Goal: Navigation & Orientation: Find specific page/section

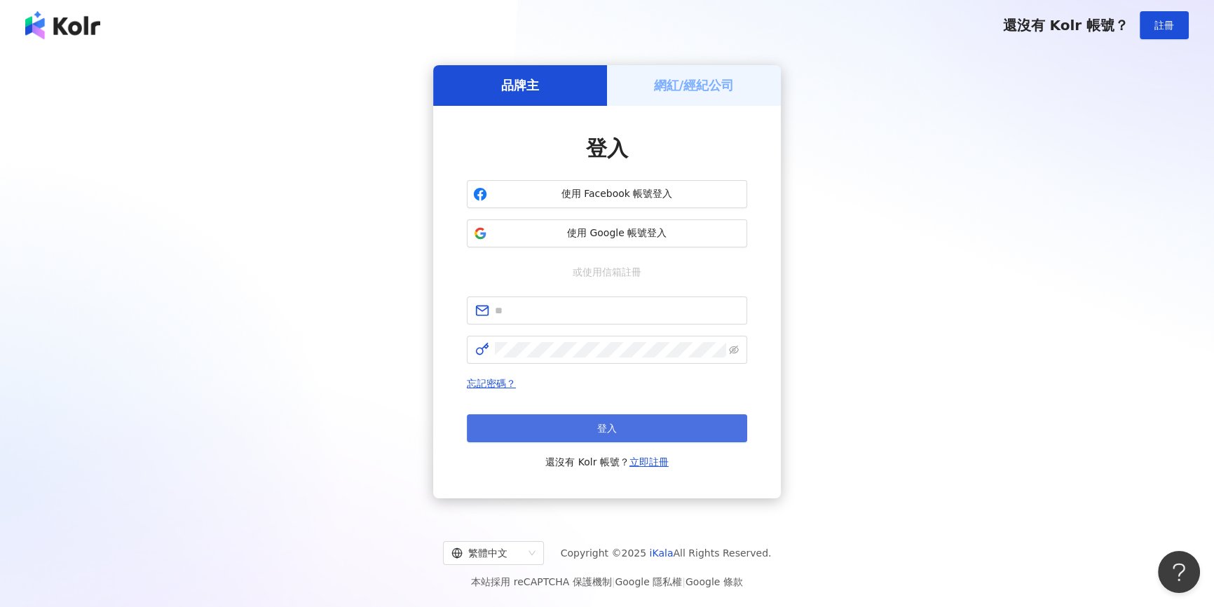
click at [618, 428] on button "登入" at bounding box center [607, 428] width 280 height 28
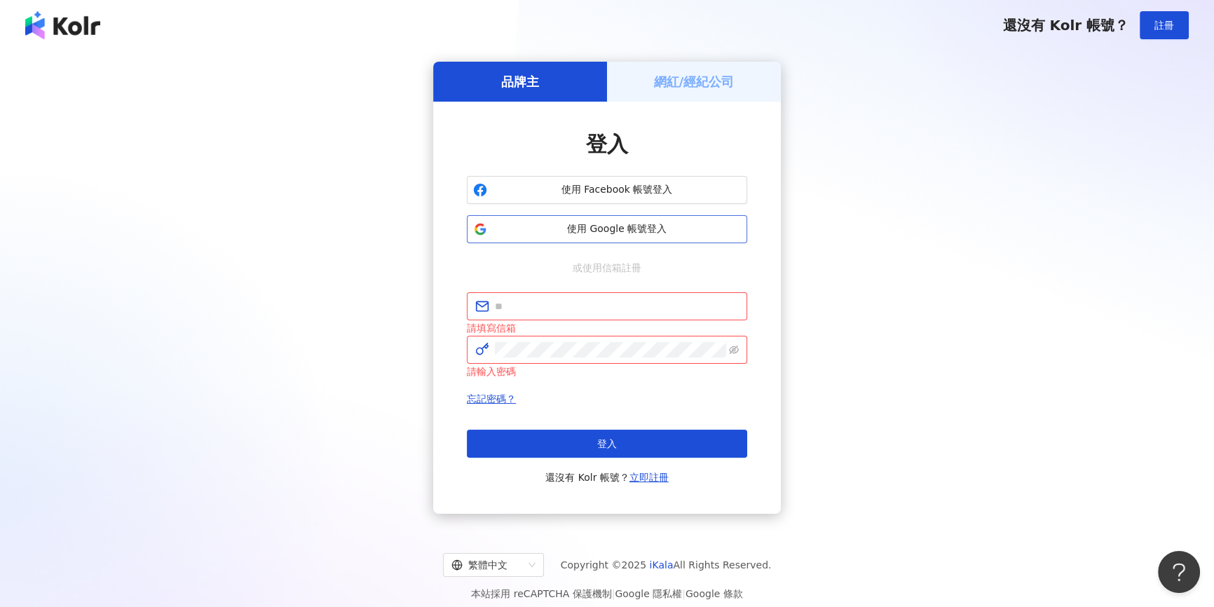
click at [639, 221] on button "使用 Google 帳號登入" at bounding box center [607, 229] width 280 height 28
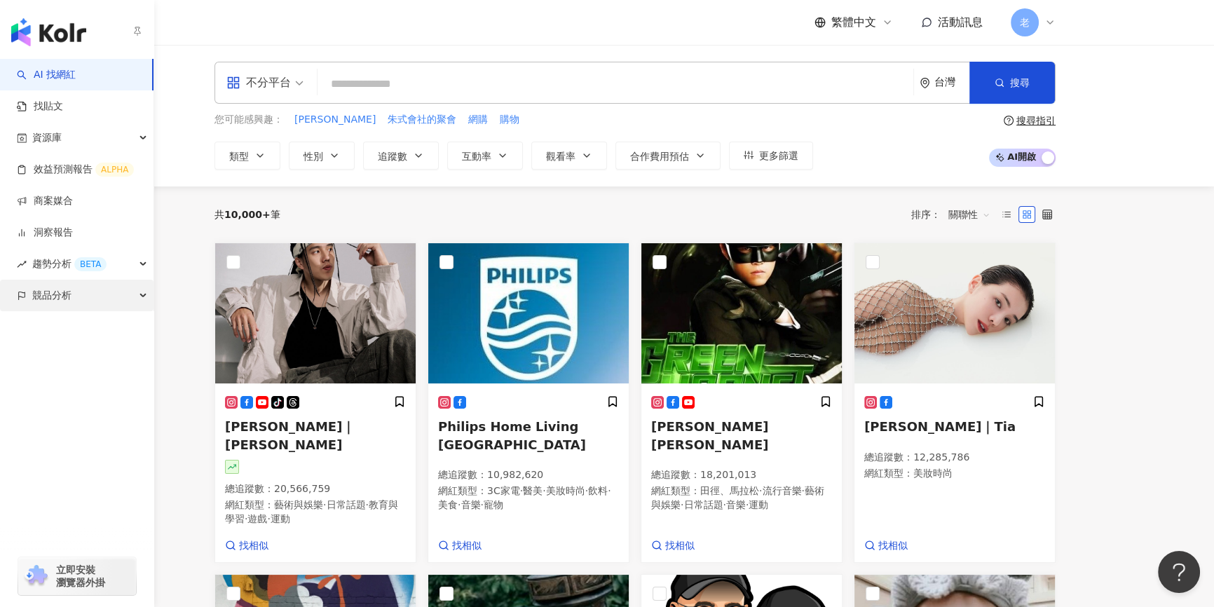
click at [97, 294] on div "競品分析" at bounding box center [77, 296] width 154 height 32
click at [100, 264] on div "BETA" at bounding box center [90, 264] width 32 height 14
click at [97, 130] on div "資源庫" at bounding box center [77, 138] width 154 height 32
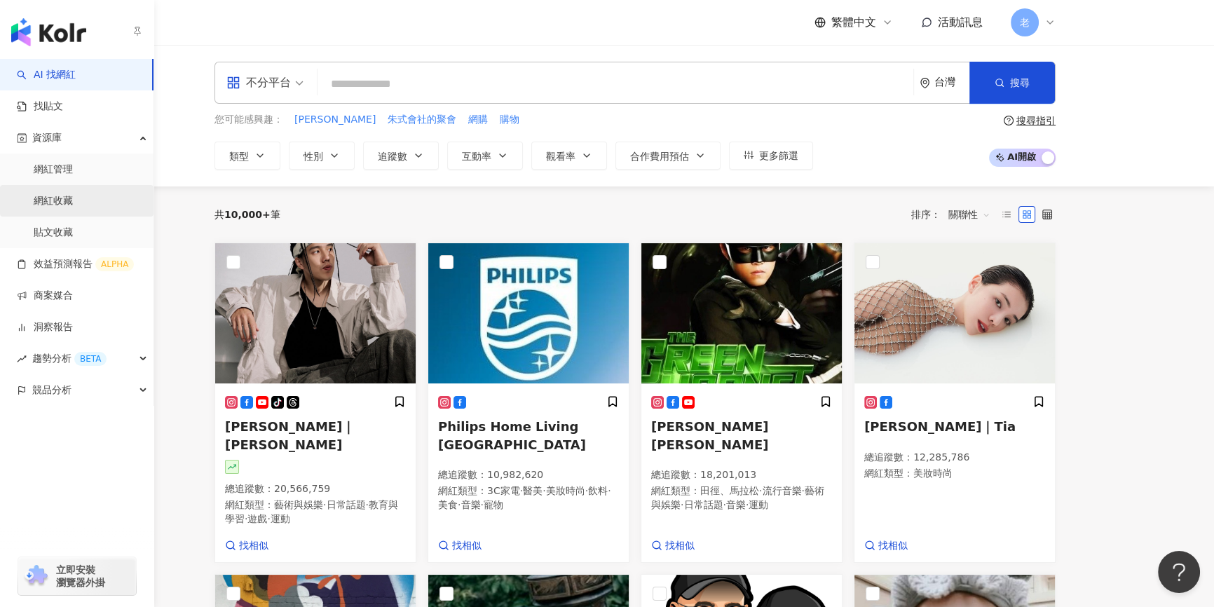
click at [73, 194] on link "網紅收藏" at bounding box center [53, 201] width 39 height 14
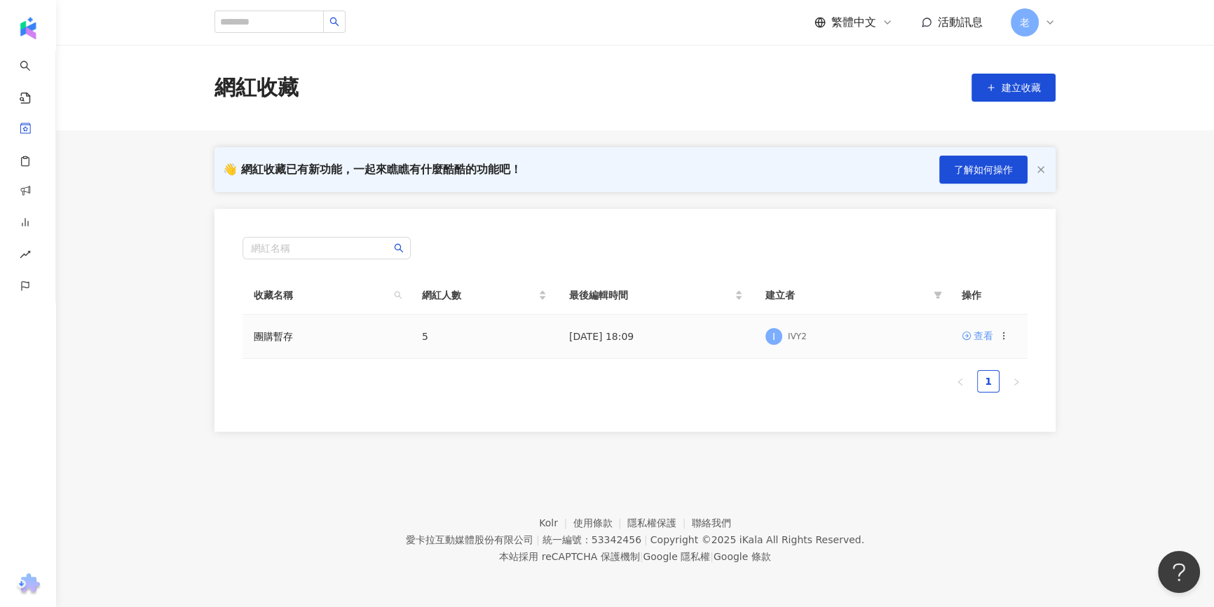
click at [968, 340] on icon at bounding box center [967, 336] width 10 height 10
